Goal: Information Seeking & Learning: Learn about a topic

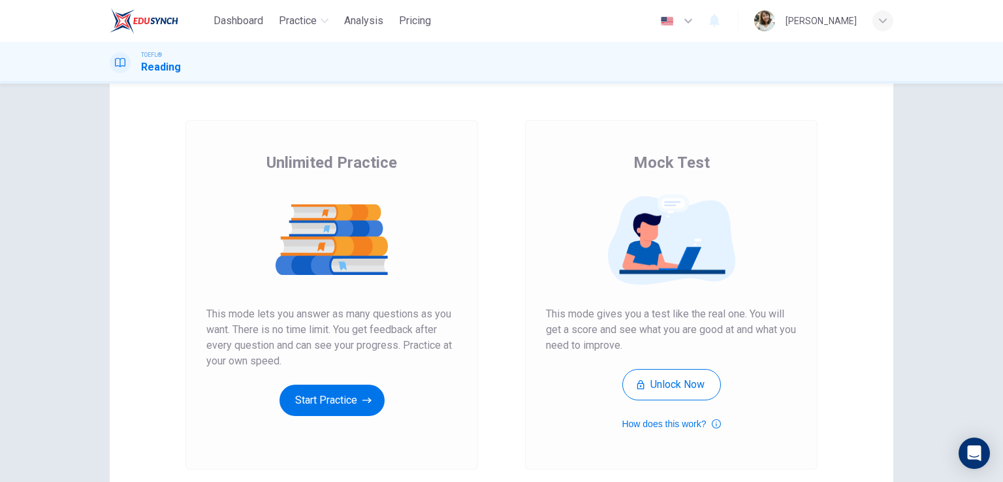
scroll to position [65, 0]
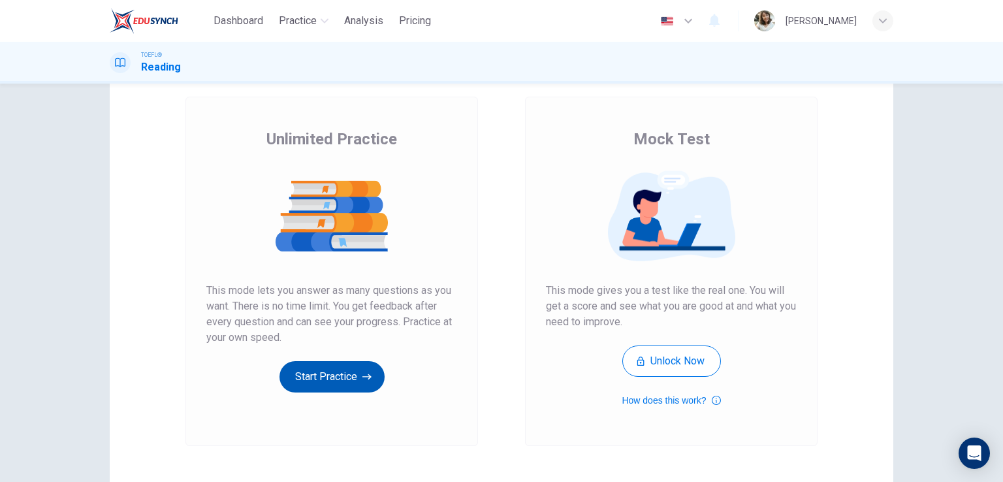
click at [348, 376] on button "Start Practice" at bounding box center [332, 376] width 105 height 31
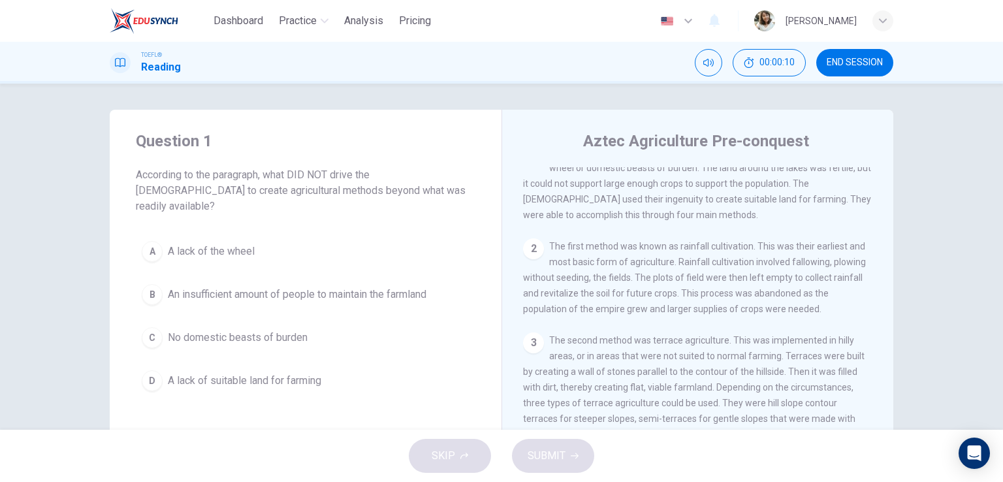
scroll to position [0, 0]
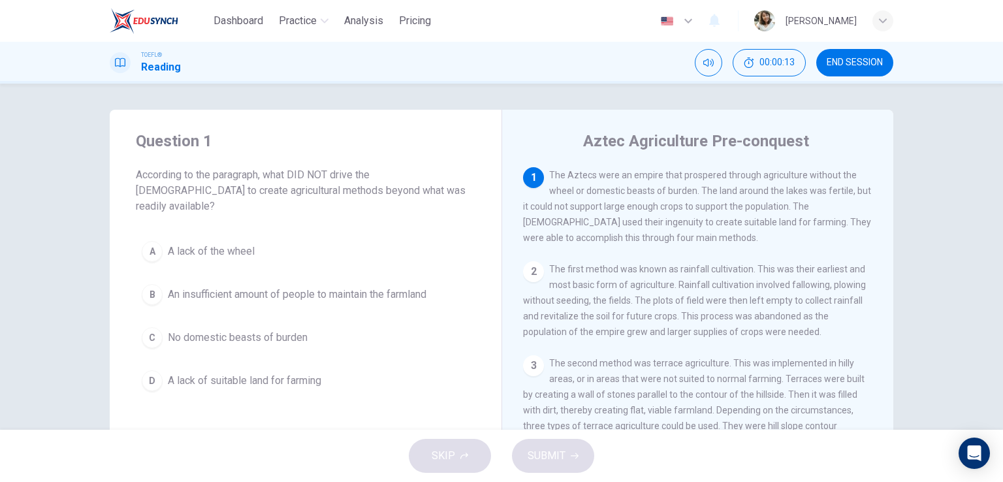
drag, startPoint x: 810, startPoint y: 181, endPoint x: 745, endPoint y: 229, distance: 81.3
click at [828, 207] on div "1 The Aztecs were an empire that prospered through agriculture without the whee…" at bounding box center [698, 206] width 350 height 78
drag, startPoint x: 564, startPoint y: 198, endPoint x: 630, endPoint y: 193, distance: 65.5
click at [628, 193] on div "1 The Aztecs were an empire that prospered through agriculture without the whee…" at bounding box center [698, 206] width 350 height 78
